Goal: Check status: Check status

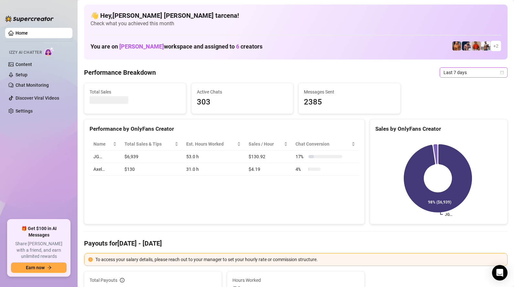
click at [461, 71] on span "Last 7 days" at bounding box center [473, 73] width 60 height 10
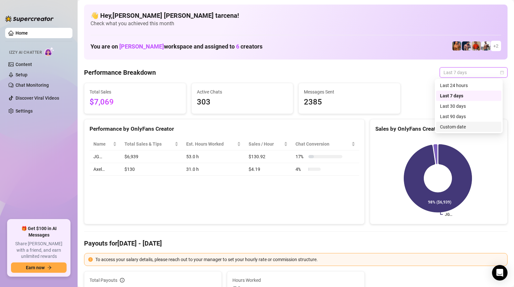
click at [463, 127] on div "Custom date" at bounding box center [469, 126] width 58 height 7
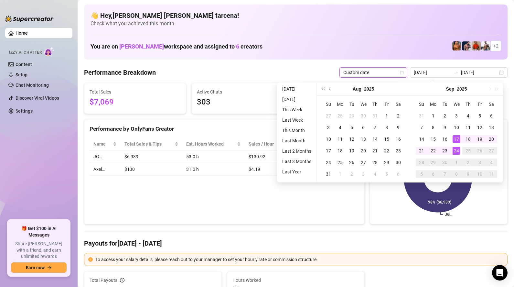
type input "[DATE]"
click at [457, 151] on div "24" at bounding box center [456, 151] width 8 height 8
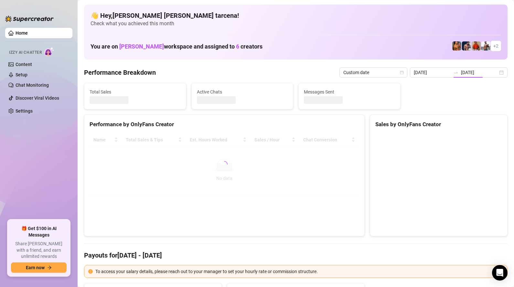
type input "[DATE]"
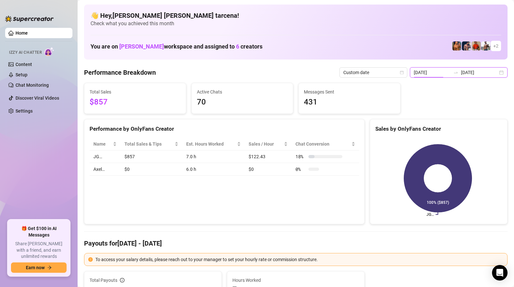
click at [447, 70] on input "[DATE]" at bounding box center [432, 72] width 37 height 7
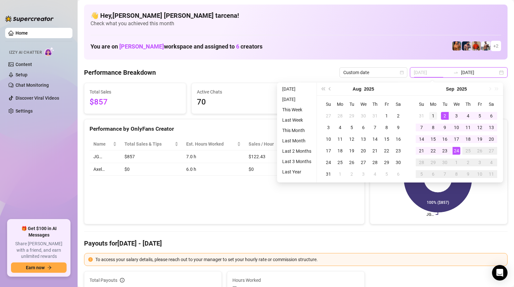
type input "2025-09-01"
click at [432, 116] on div "1" at bounding box center [433, 116] width 8 height 8
type input "[DATE]"
click at [456, 149] on div "24" at bounding box center [456, 151] width 8 height 8
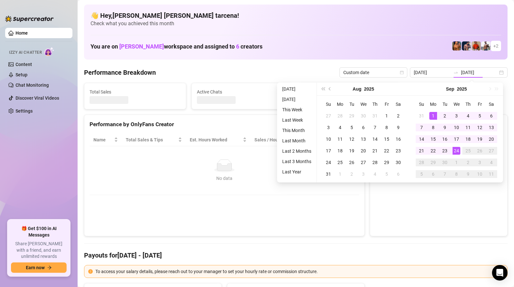
type input "2025-09-01"
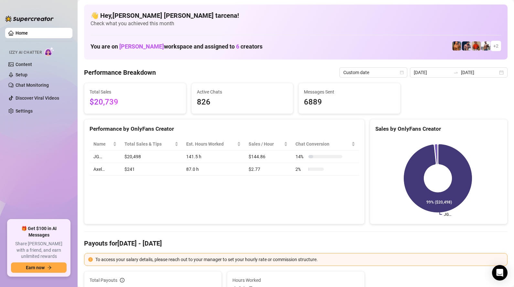
click at [142, 95] on span "Total Sales" at bounding box center [135, 91] width 91 height 7
click at [433, 69] on input "2025-09-01" at bounding box center [432, 72] width 37 height 7
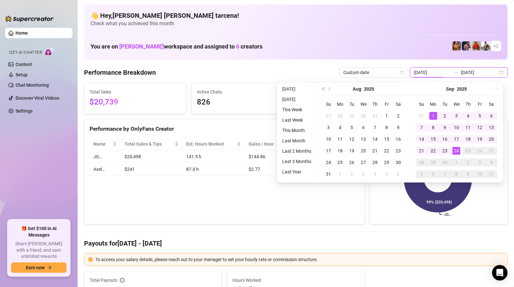
type input "[DATE]"
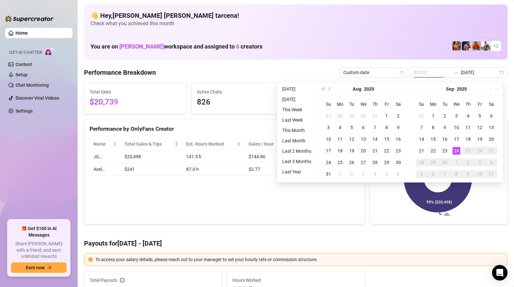
click at [457, 151] on div "24" at bounding box center [456, 151] width 8 height 8
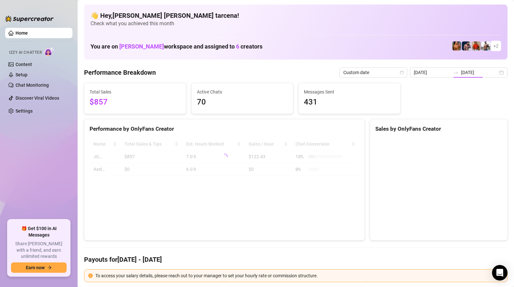
type input "[DATE]"
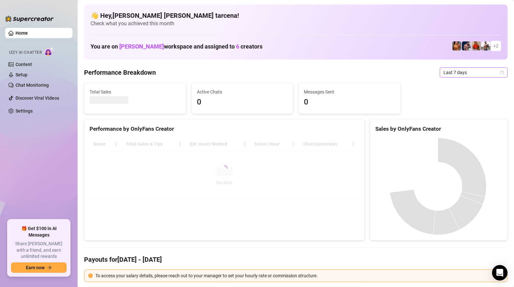
click at [451, 75] on span "Last 7 days" at bounding box center [473, 73] width 60 height 10
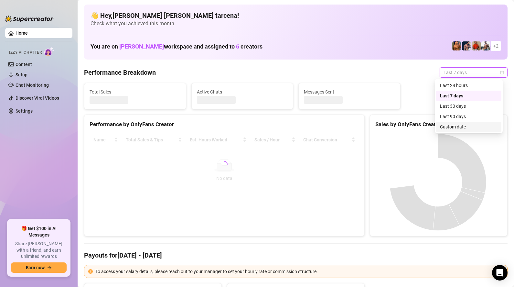
click at [448, 130] on div "Custom date" at bounding box center [468, 127] width 65 height 10
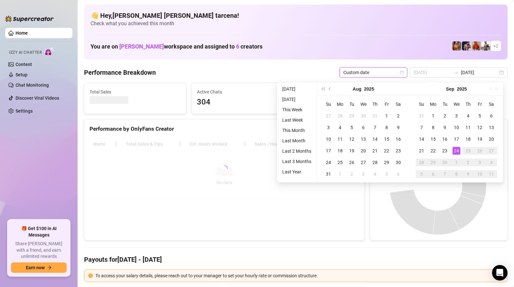
click at [457, 150] on div "24" at bounding box center [456, 151] width 8 height 8
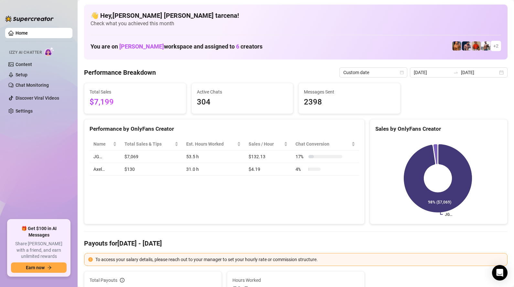
click at [148, 192] on div "Performance by OnlyFans Creator Name Total Sales & Tips Est. Hours Worked Sales…" at bounding box center [224, 171] width 281 height 105
click at [459, 75] on div "[DATE] [DATE]" at bounding box center [459, 72] width 98 height 10
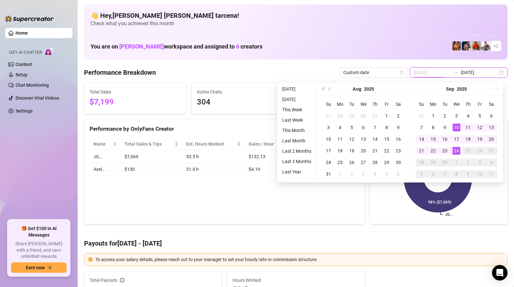
type input "[DATE]"
click at [456, 152] on div "24" at bounding box center [456, 151] width 8 height 8
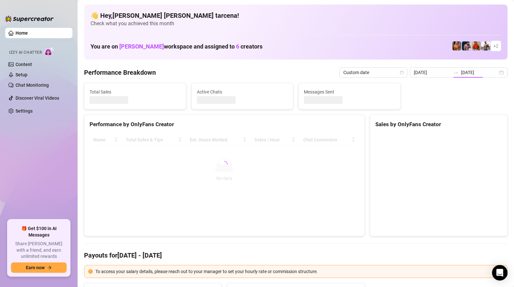
type input "[DATE]"
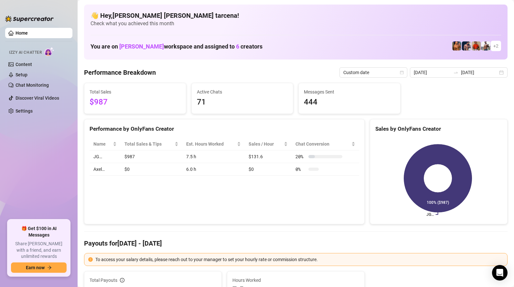
click at [136, 193] on div "Performance by OnlyFans Creator Name Total Sales & Tips Est. Hours Worked Sales…" at bounding box center [224, 171] width 281 height 105
